Goal: Navigation & Orientation: Find specific page/section

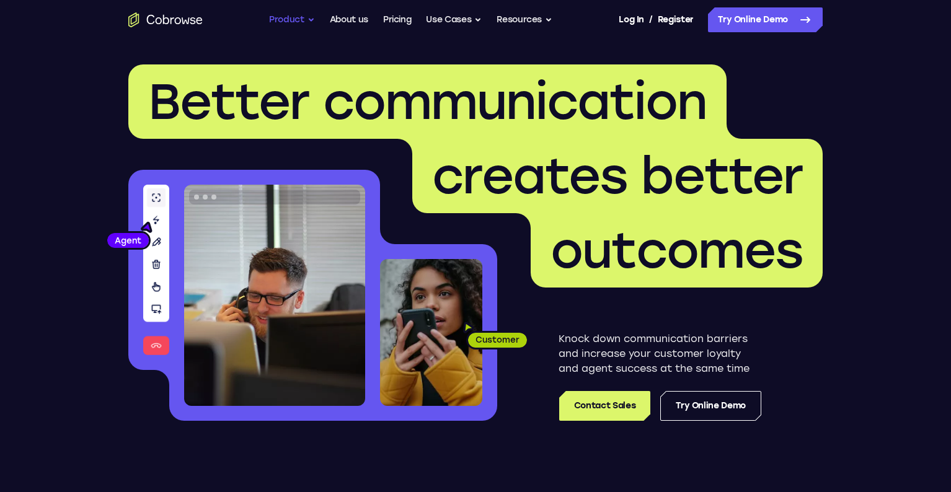
click at [285, 18] on button "Product" at bounding box center [292, 19] width 46 height 25
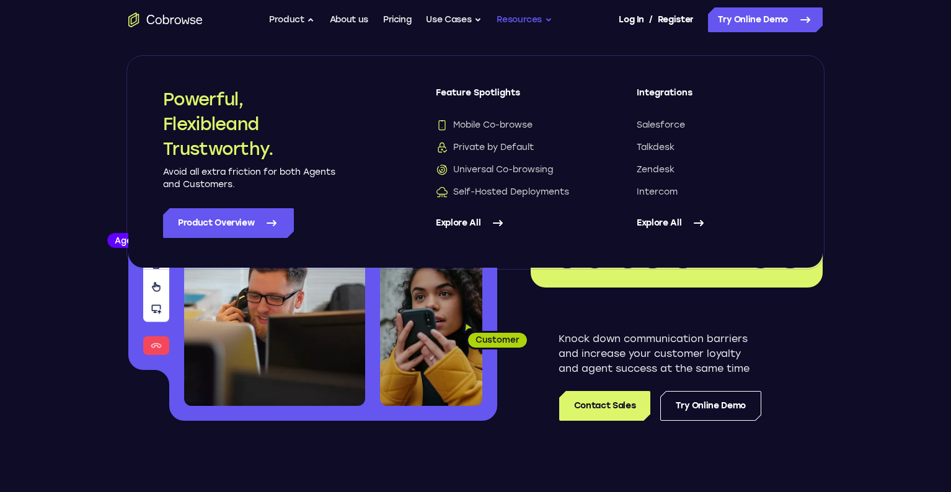
click at [512, 18] on button "Resources" at bounding box center [524, 19] width 56 height 25
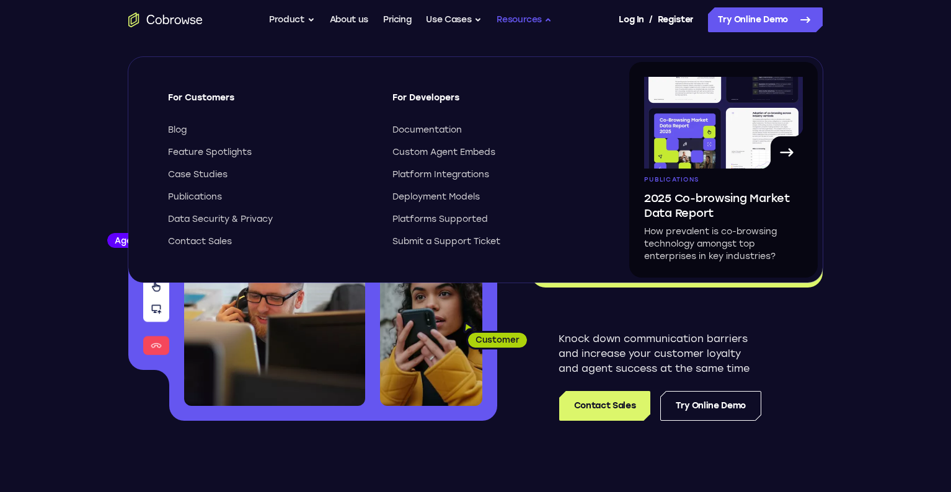
click at [512, 18] on button "Resources" at bounding box center [524, 19] width 56 height 25
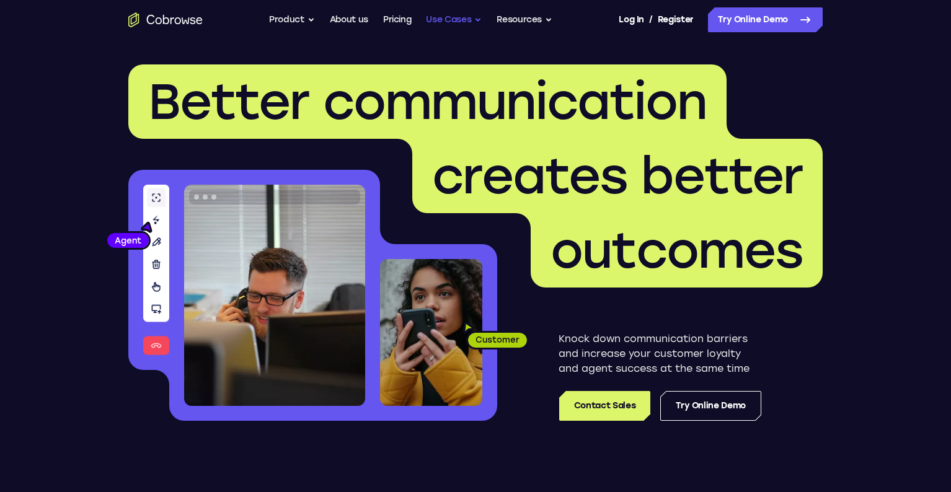
click at [447, 17] on button "Use Cases" at bounding box center [454, 19] width 56 height 25
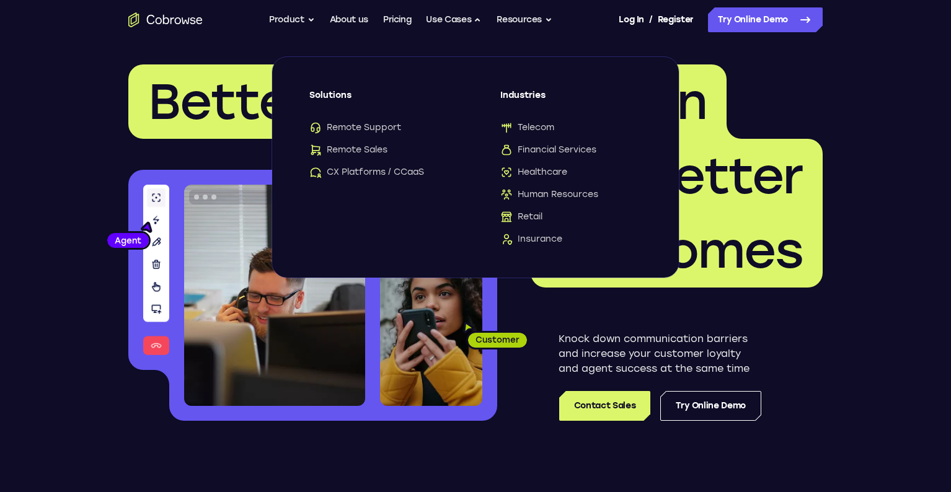
click at [184, 23] on icon "Go to the home page" at bounding box center [186, 20] width 8 height 6
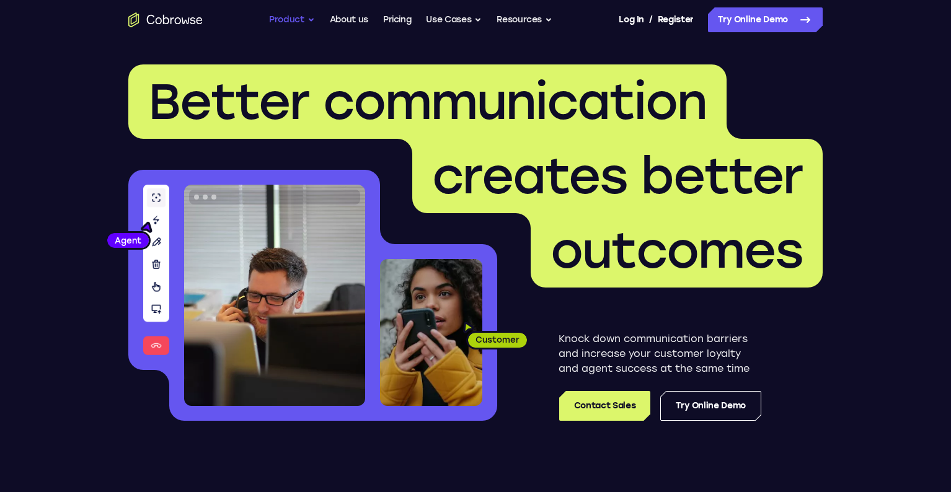
click at [282, 18] on button "Product" at bounding box center [292, 19] width 46 height 25
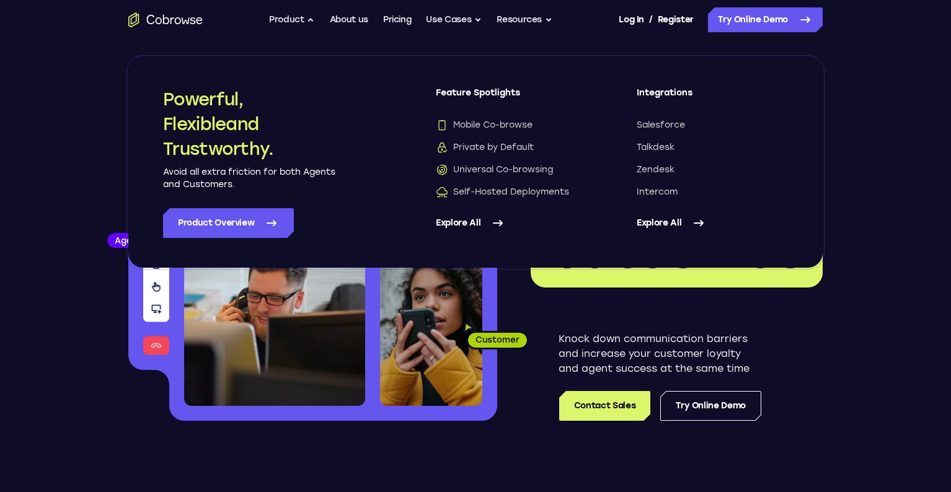
click at [474, 226] on link "Explore All" at bounding box center [511, 223] width 151 height 30
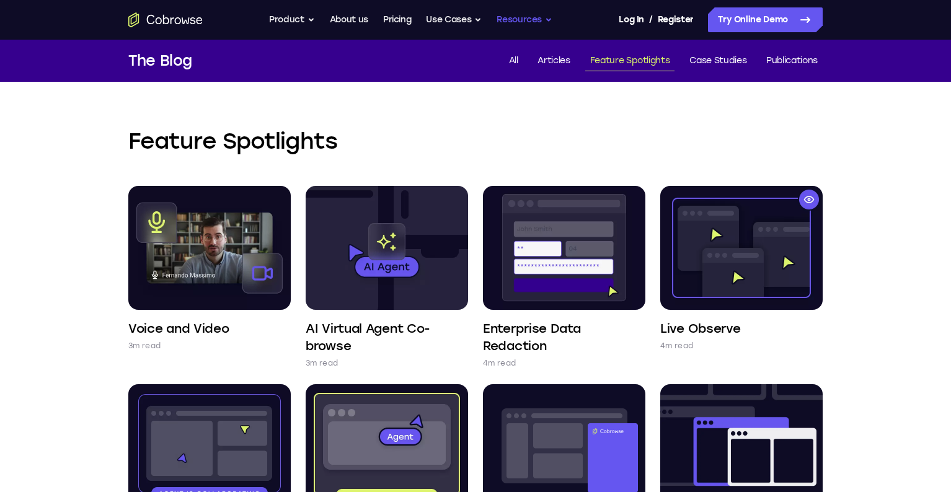
click at [516, 20] on button "Resources" at bounding box center [524, 19] width 56 height 25
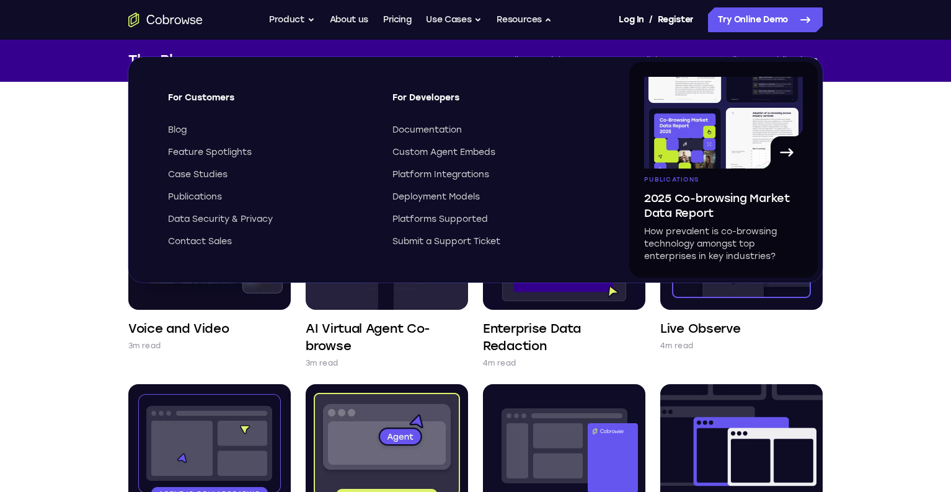
click at [418, 98] on span "For Developers" at bounding box center [493, 103] width 202 height 22
click at [431, 131] on span "Documentation" at bounding box center [426, 130] width 69 height 12
